Goal: Communication & Community: Answer question/provide support

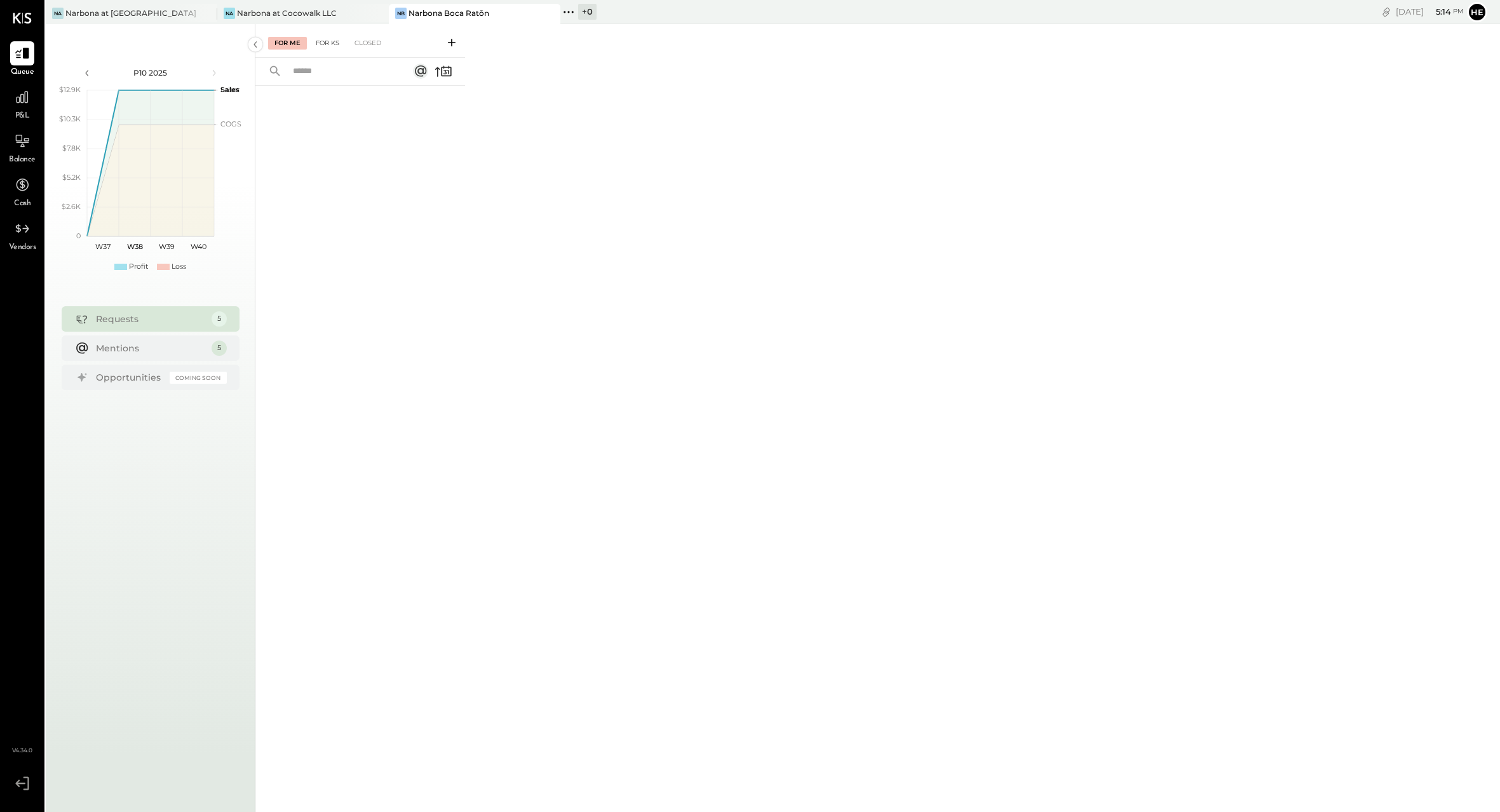
click at [339, 45] on div "For KS" at bounding box center [328, 43] width 36 height 13
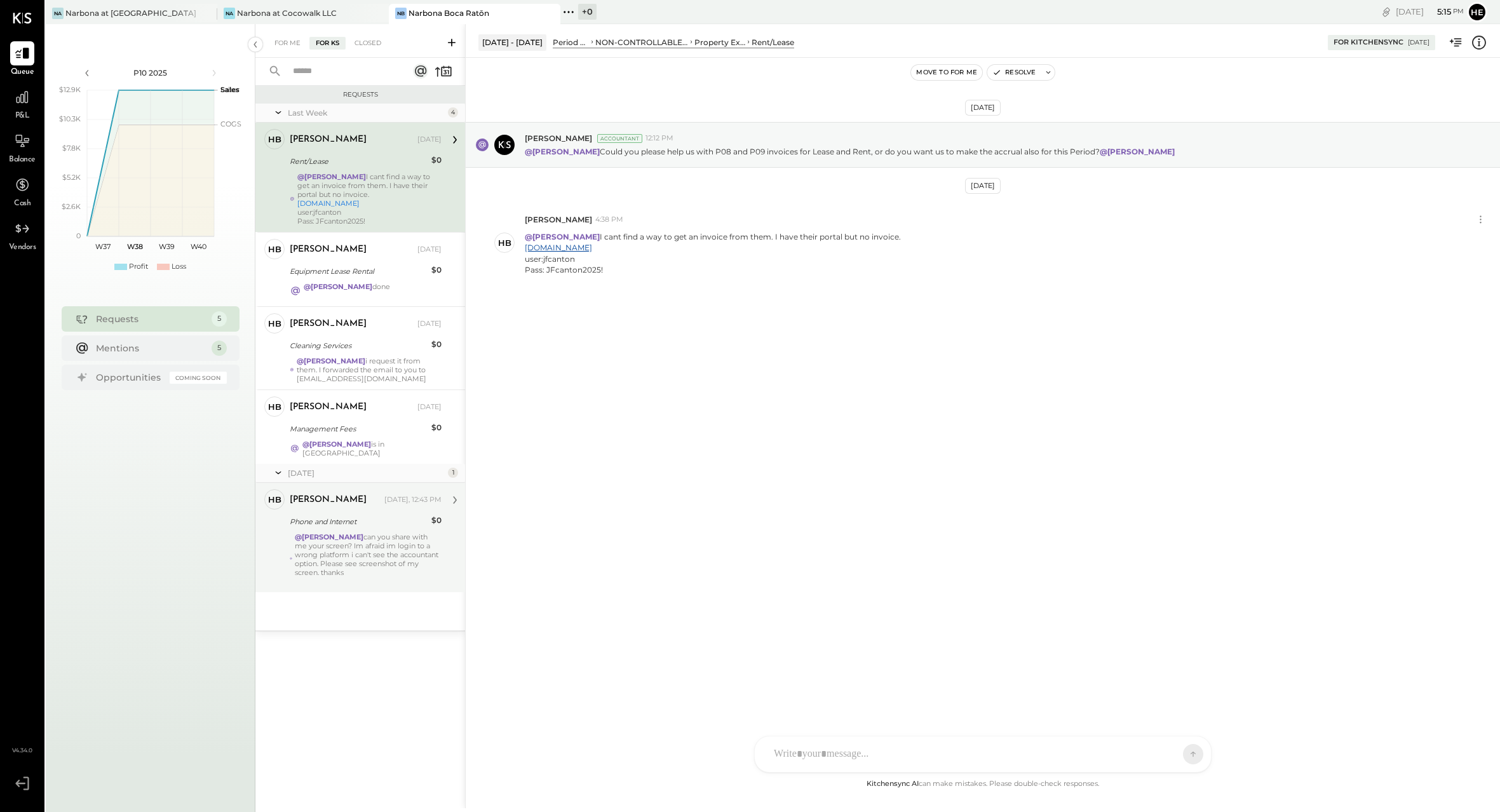
click at [393, 546] on div "@[PERSON_NAME] can you share with me your screen? Im afraid im login to a wrong…" at bounding box center [368, 559] width 147 height 54
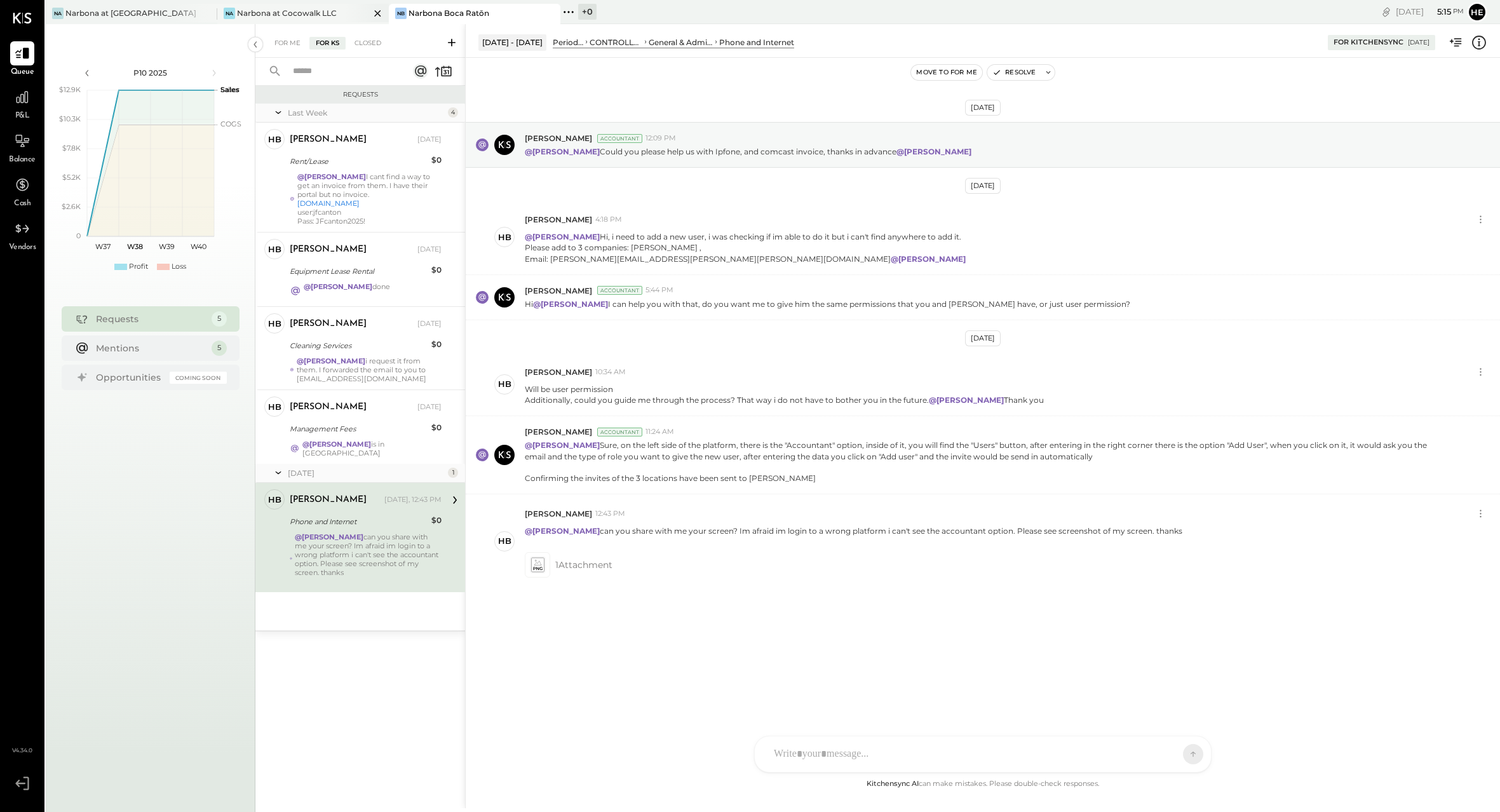
click at [288, 13] on div "Narbona at Cocowalk LLC" at bounding box center [287, 13] width 100 height 11
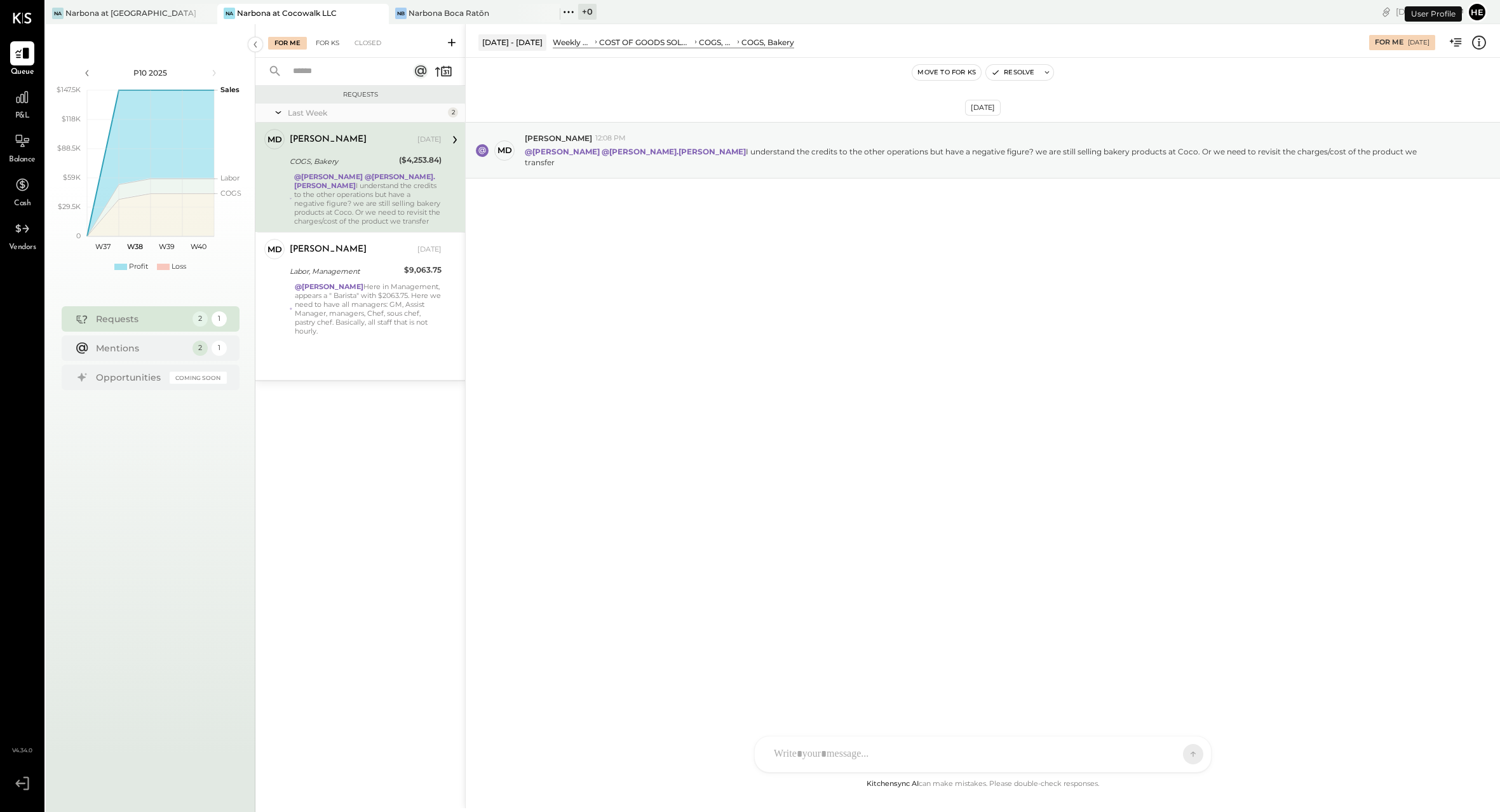
click at [331, 41] on div "For KS" at bounding box center [328, 43] width 36 height 13
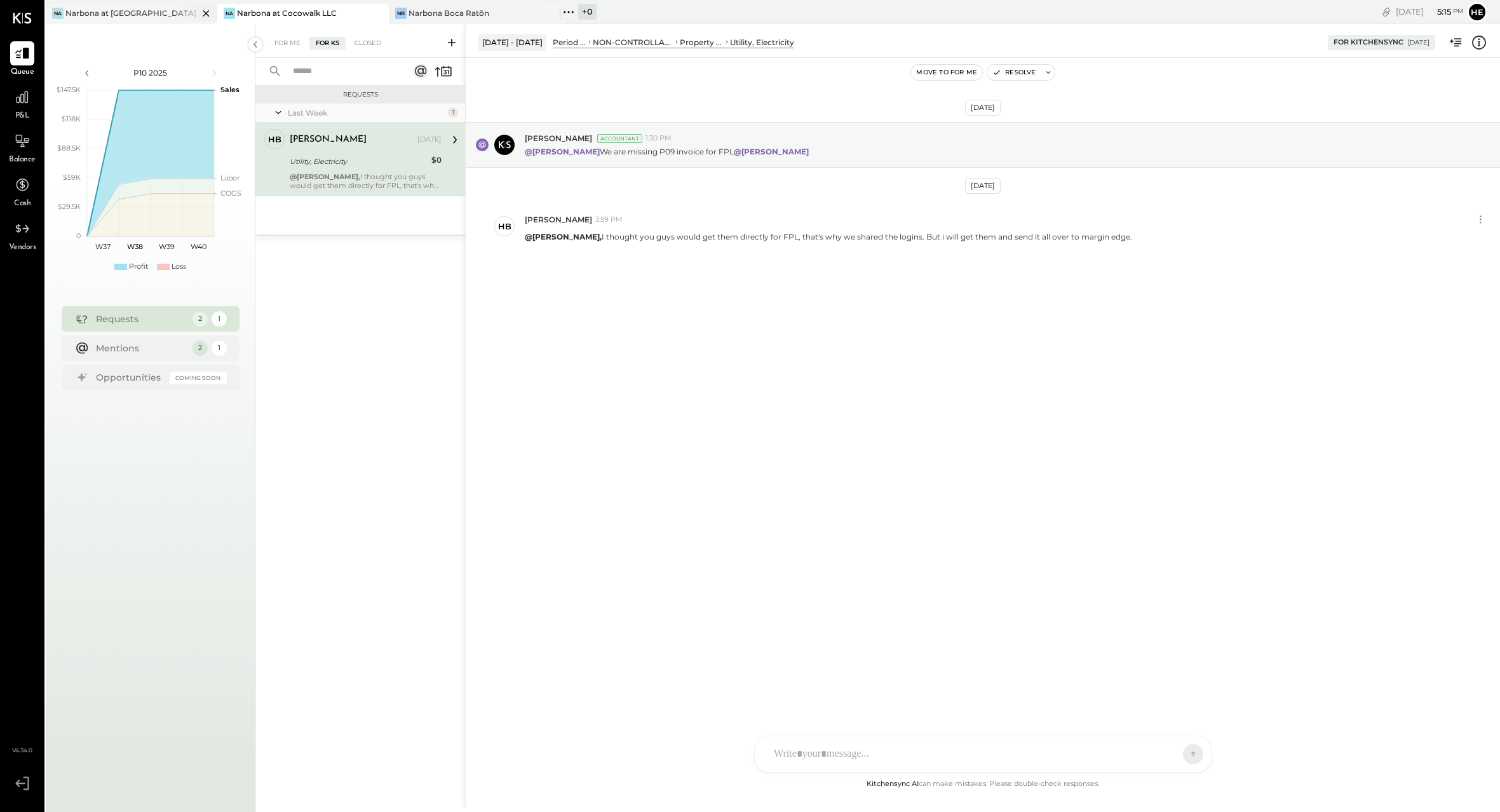
click at [145, 17] on div "Narbona at [GEOGRAPHIC_DATA] LLC" at bounding box center [132, 13] width 133 height 11
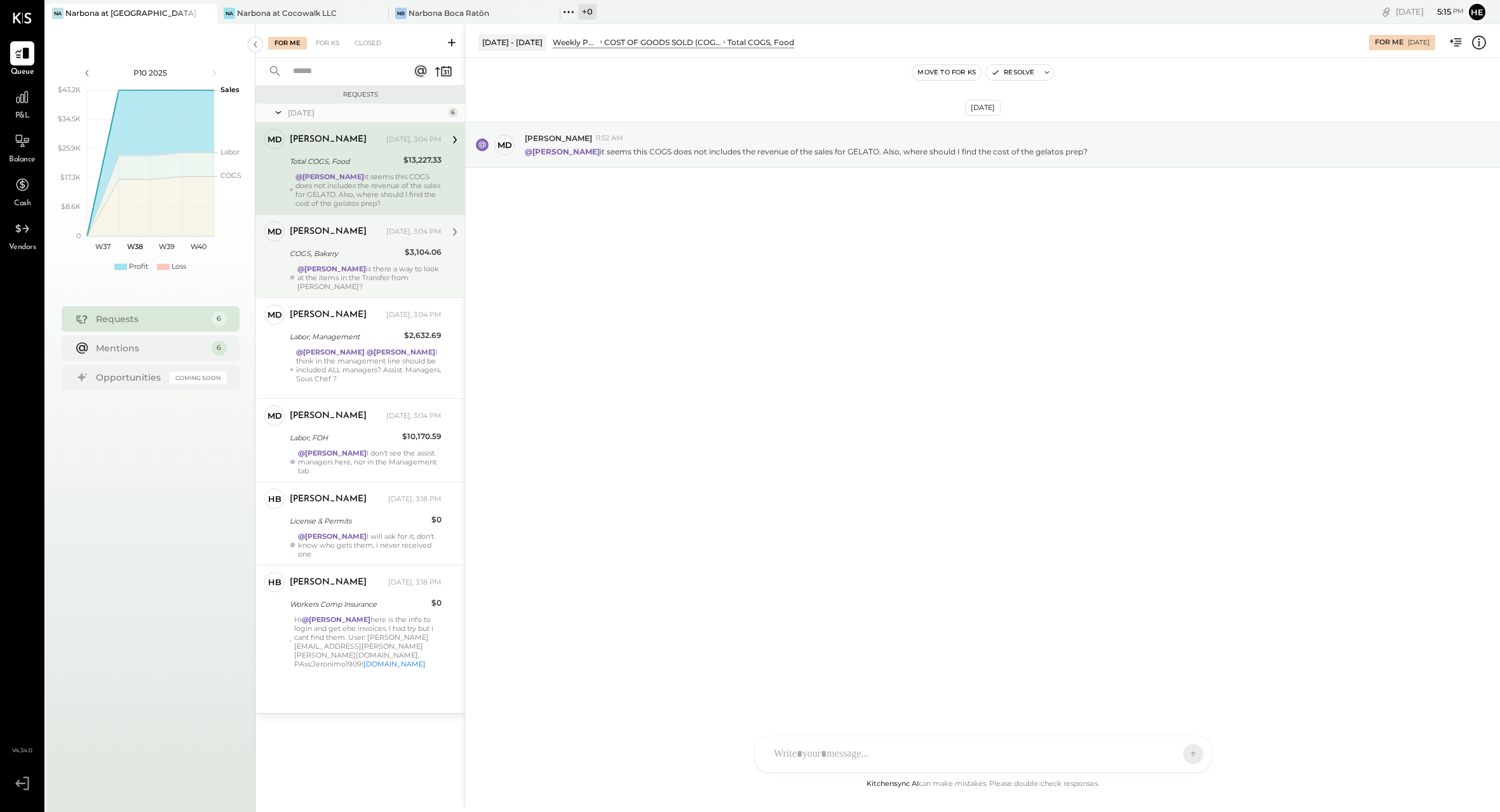
click at [413, 248] on div "$3,104.06" at bounding box center [423, 252] width 37 height 13
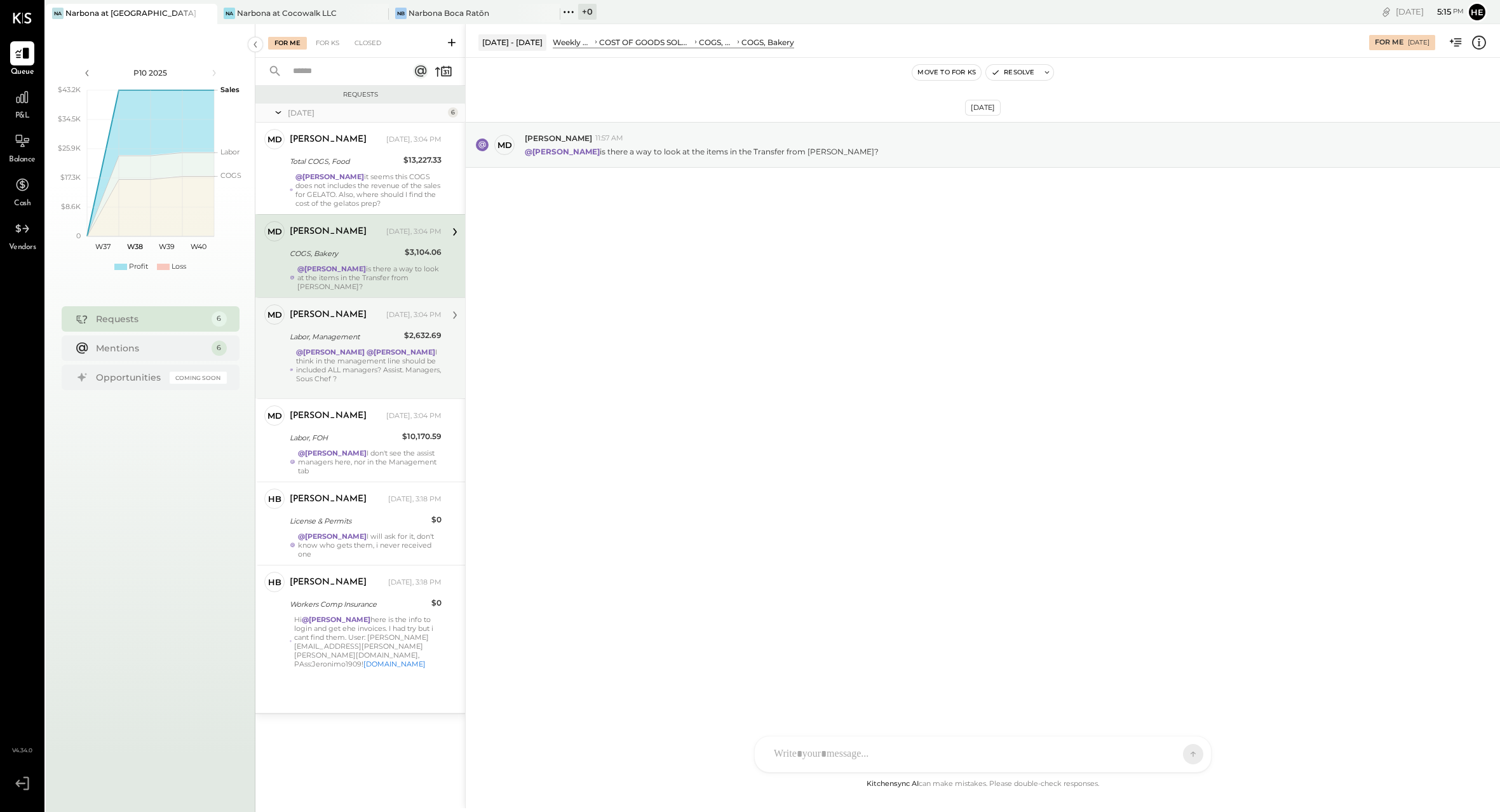
click at [420, 348] on strong "@[PERSON_NAME]" at bounding box center [401, 352] width 69 height 9
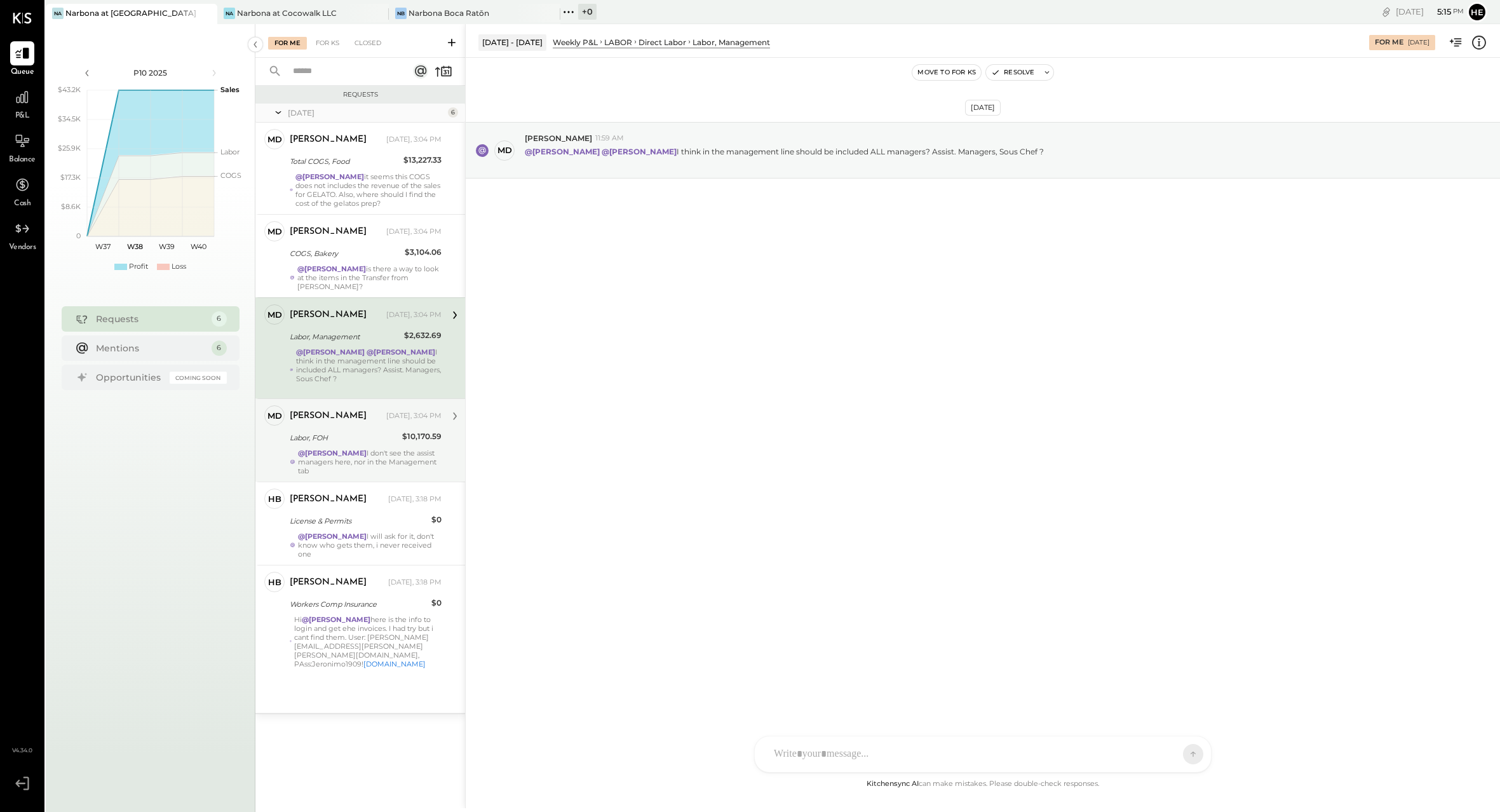
click at [416, 448] on div "@[PERSON_NAME] I don't see the assist managers here, nor in the Management tab" at bounding box center [370, 461] width 144 height 27
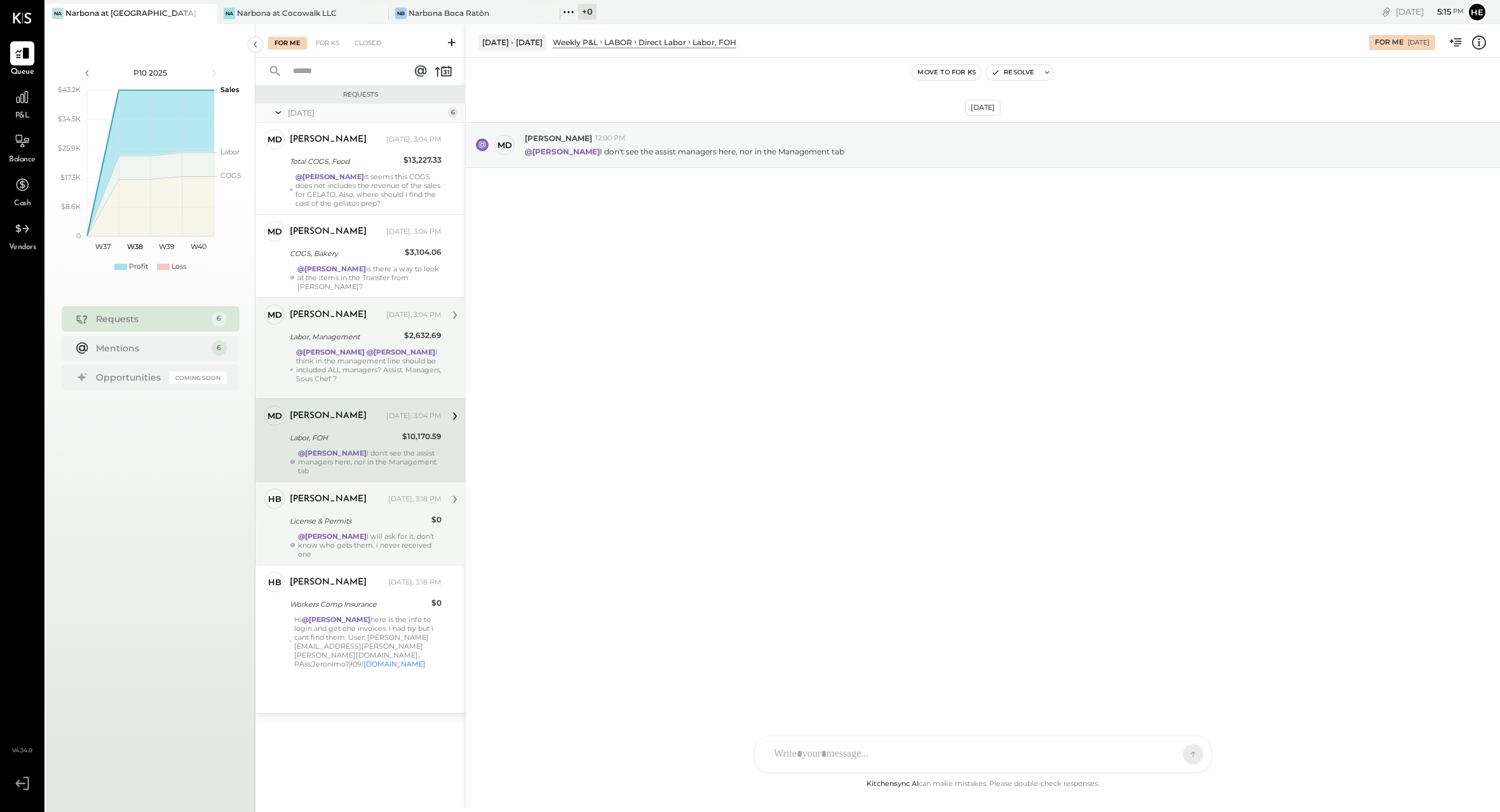
click at [390, 514] on div "License & Permits" at bounding box center [359, 520] width 138 height 13
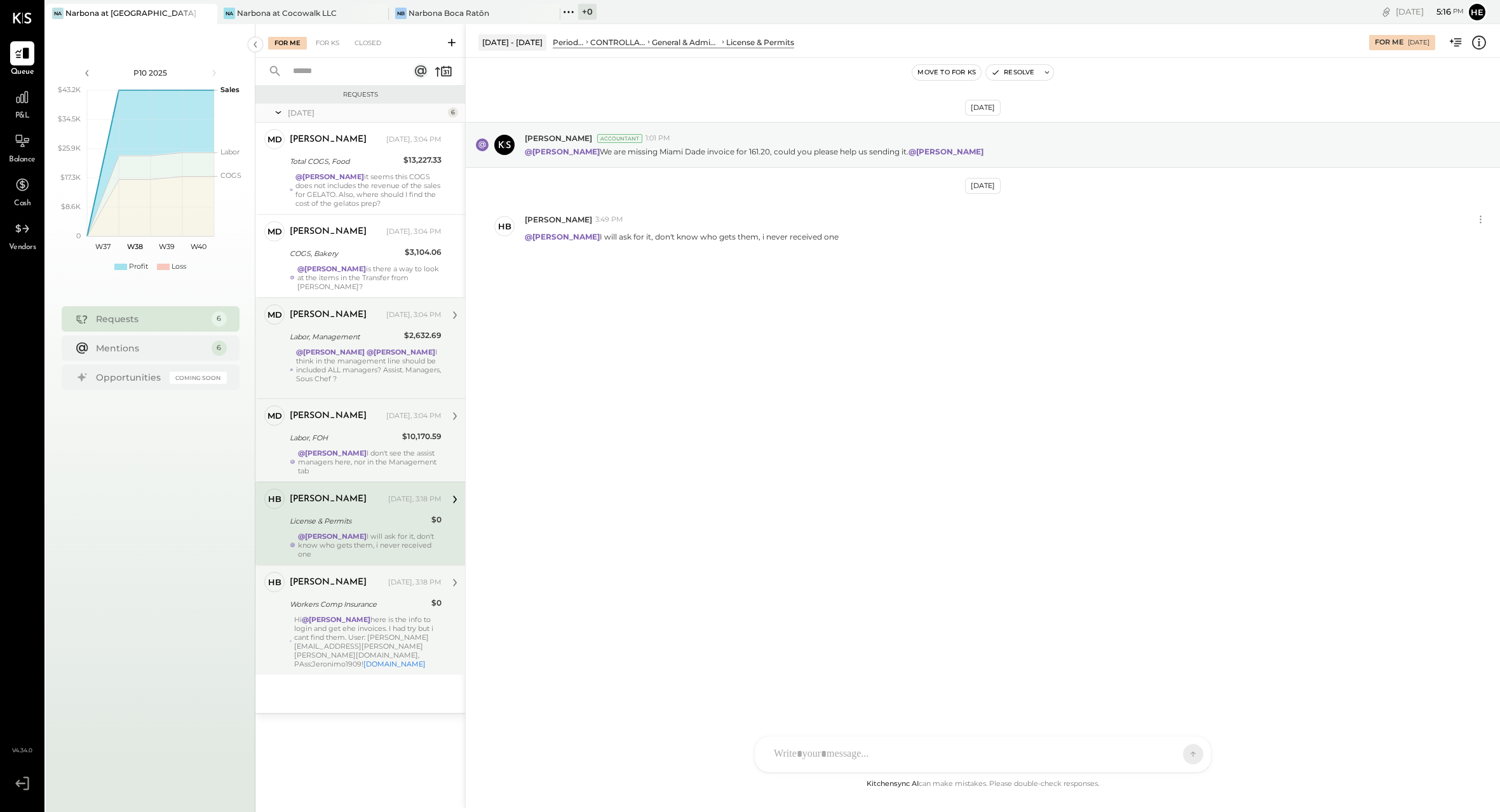
click at [361, 622] on div "Hi @[PERSON_NAME] here is the info to login and get ehe invoices. I had try but…" at bounding box center [368, 642] width 148 height 54
